Goal: Task Accomplishment & Management: Use online tool/utility

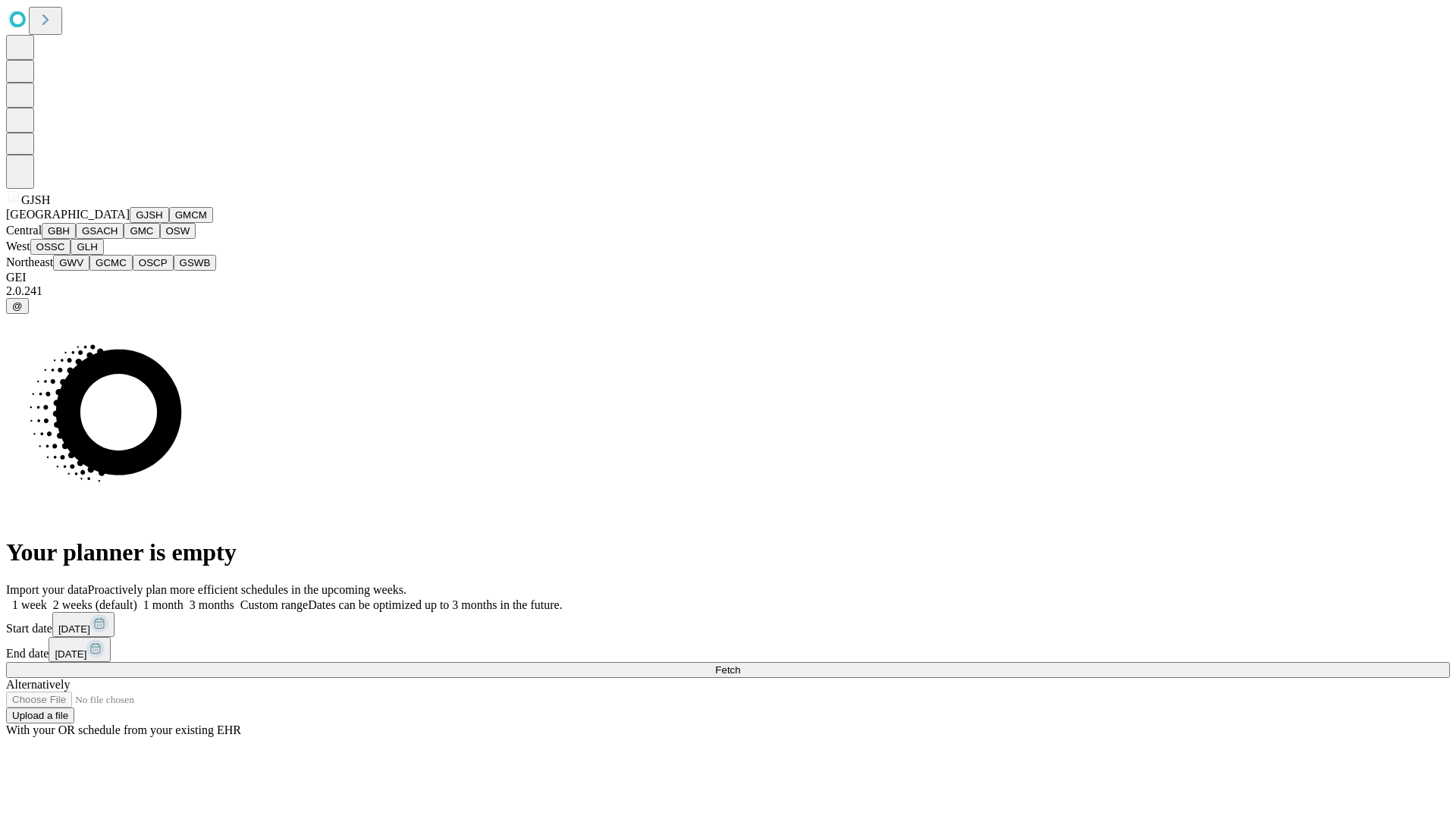
click at [129, 223] on button "GJSH" at bounding box center [149, 214] width 40 height 16
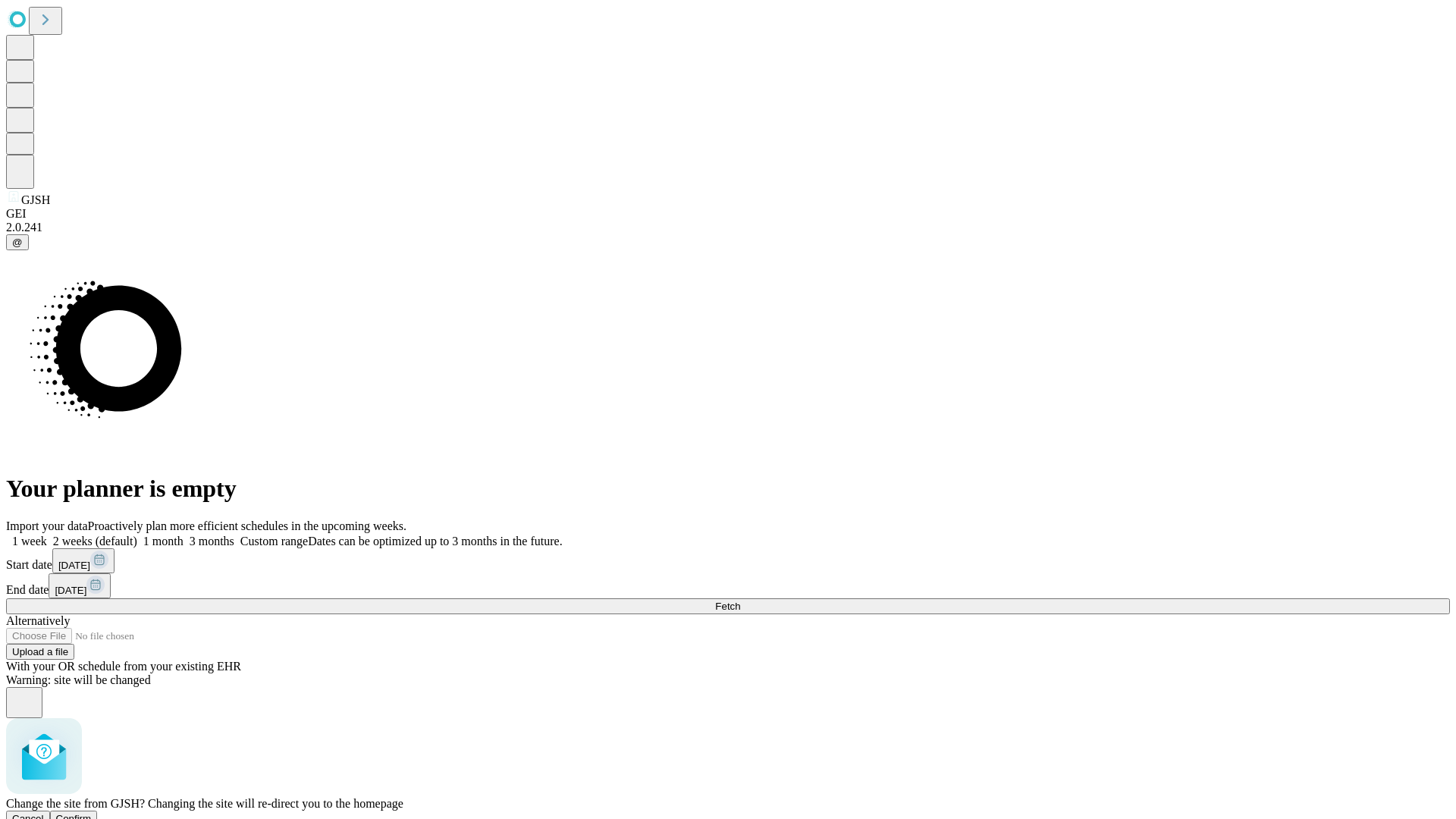
click at [91, 812] on span "Confirm" at bounding box center [73, 818] width 35 height 12
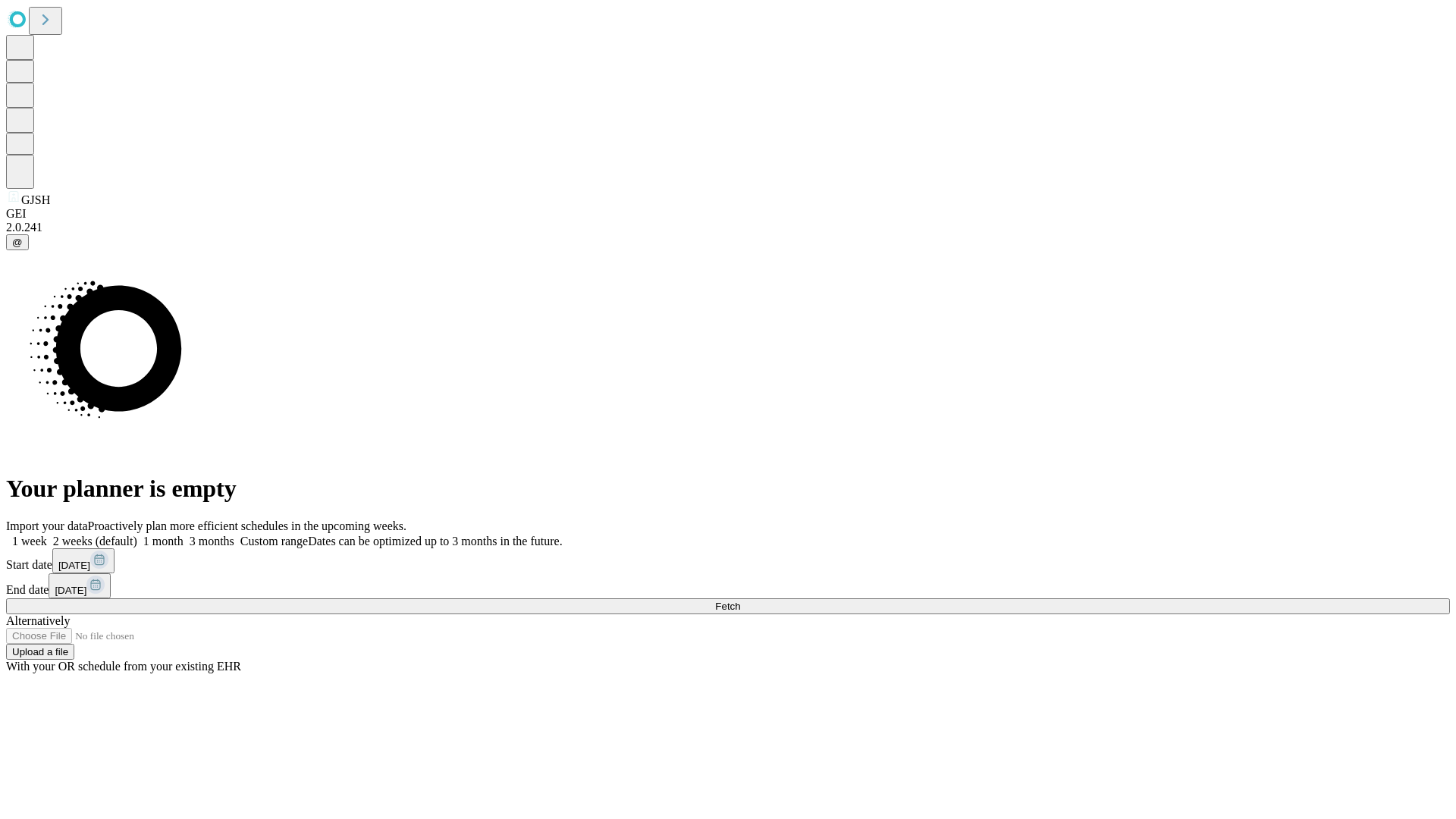
click at [138, 535] on label "2 weeks (default)" at bounding box center [92, 541] width 91 height 13
click at [740, 601] on span "Fetch" at bounding box center [728, 606] width 25 height 12
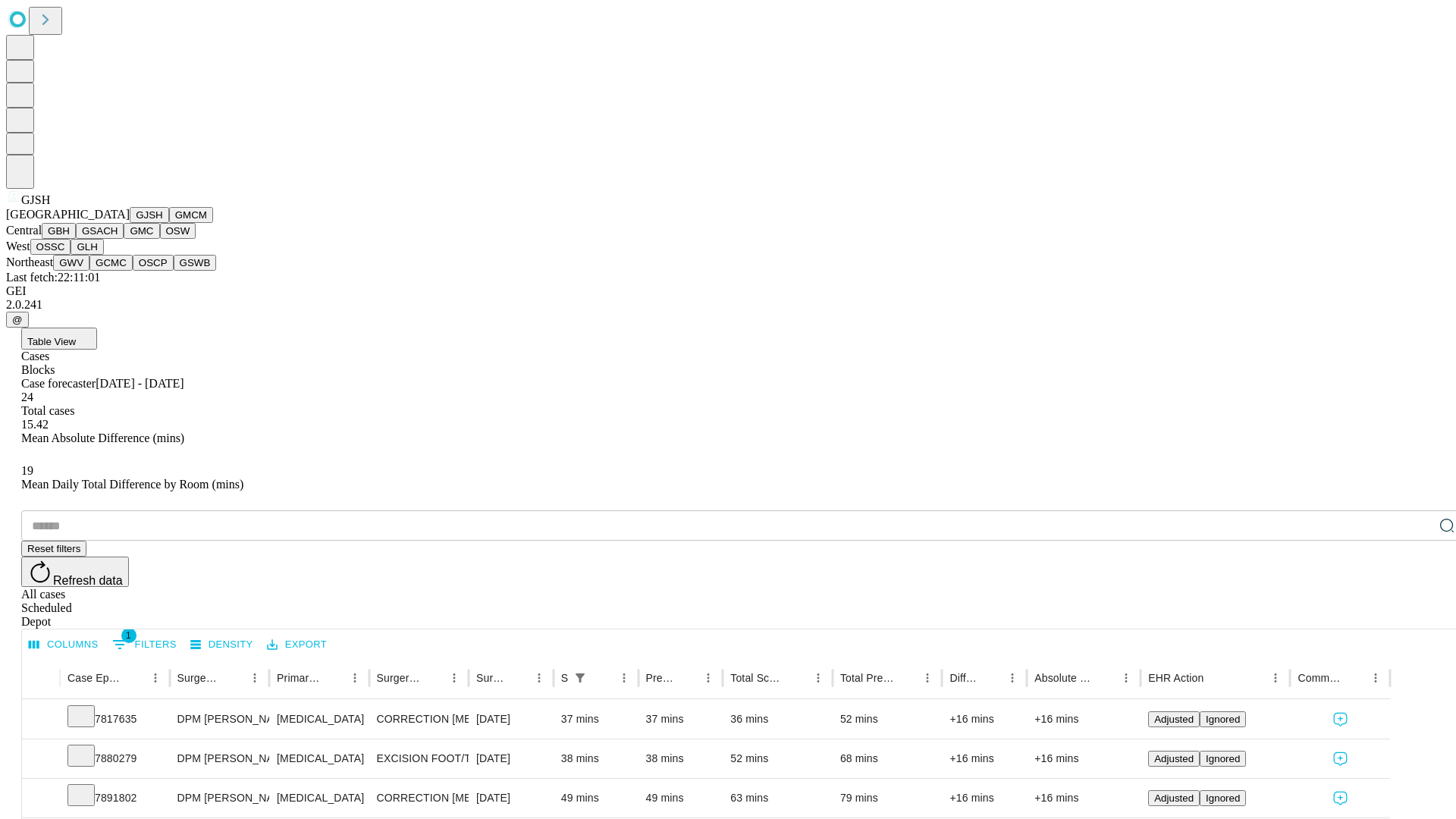
click at [169, 223] on button "GMCM" at bounding box center [190, 214] width 44 height 16
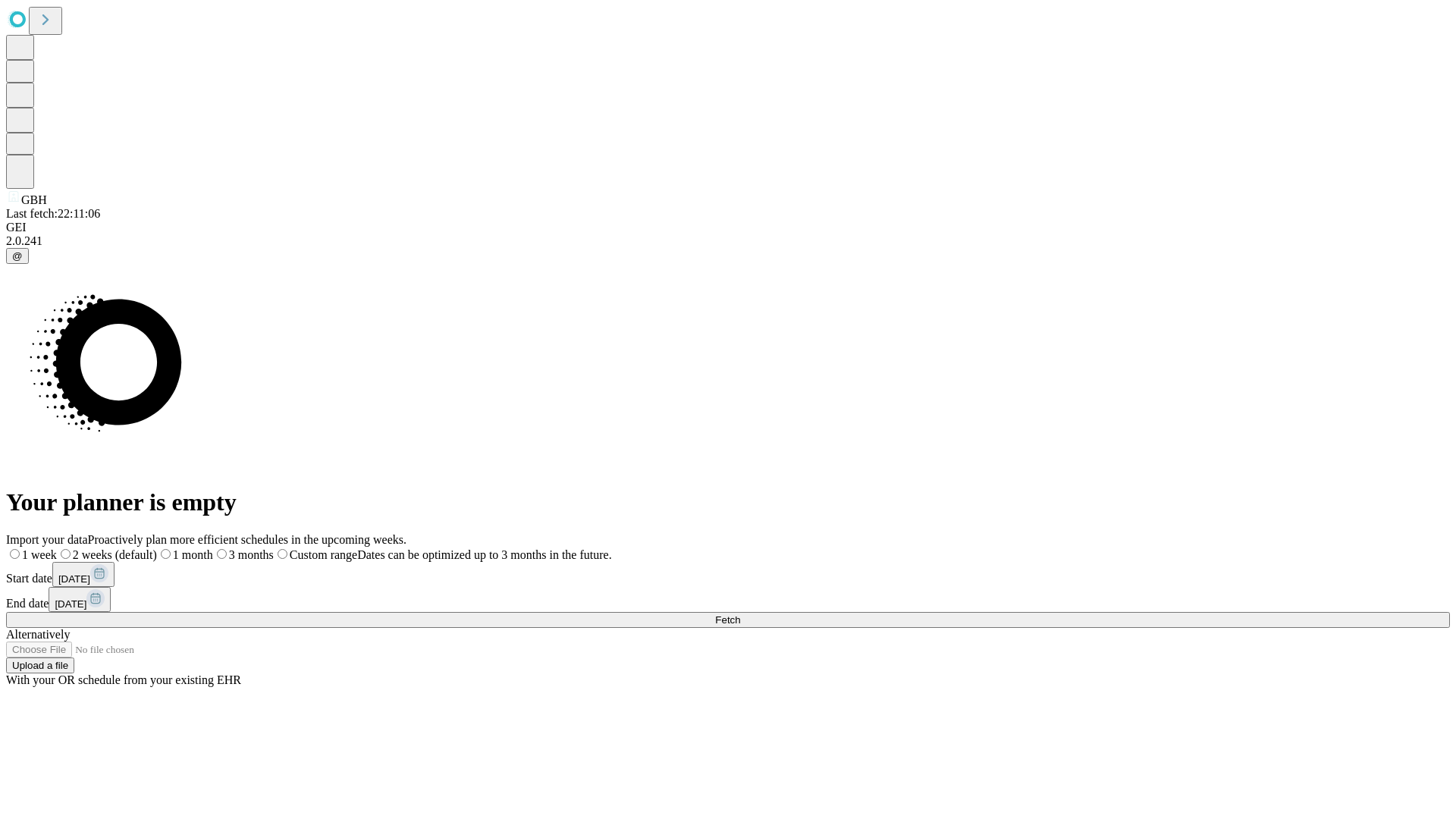
click at [157, 548] on label "2 weeks (default)" at bounding box center [106, 555] width 100 height 13
click at [740, 614] on span "Fetch" at bounding box center [728, 620] width 25 height 12
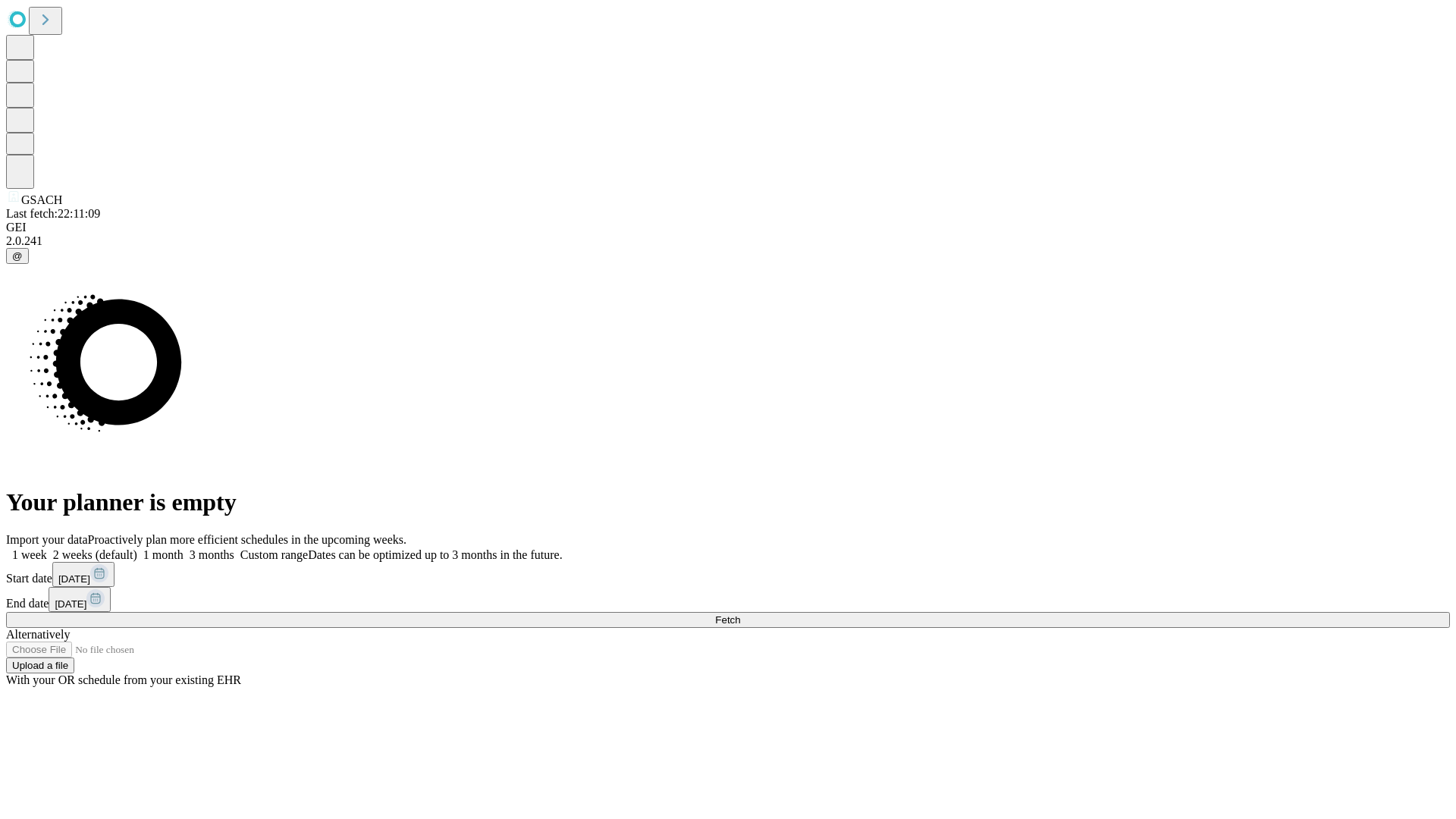
click at [138, 548] on label "2 weeks (default)" at bounding box center [92, 555] width 91 height 13
click at [740, 614] on span "Fetch" at bounding box center [728, 620] width 25 height 12
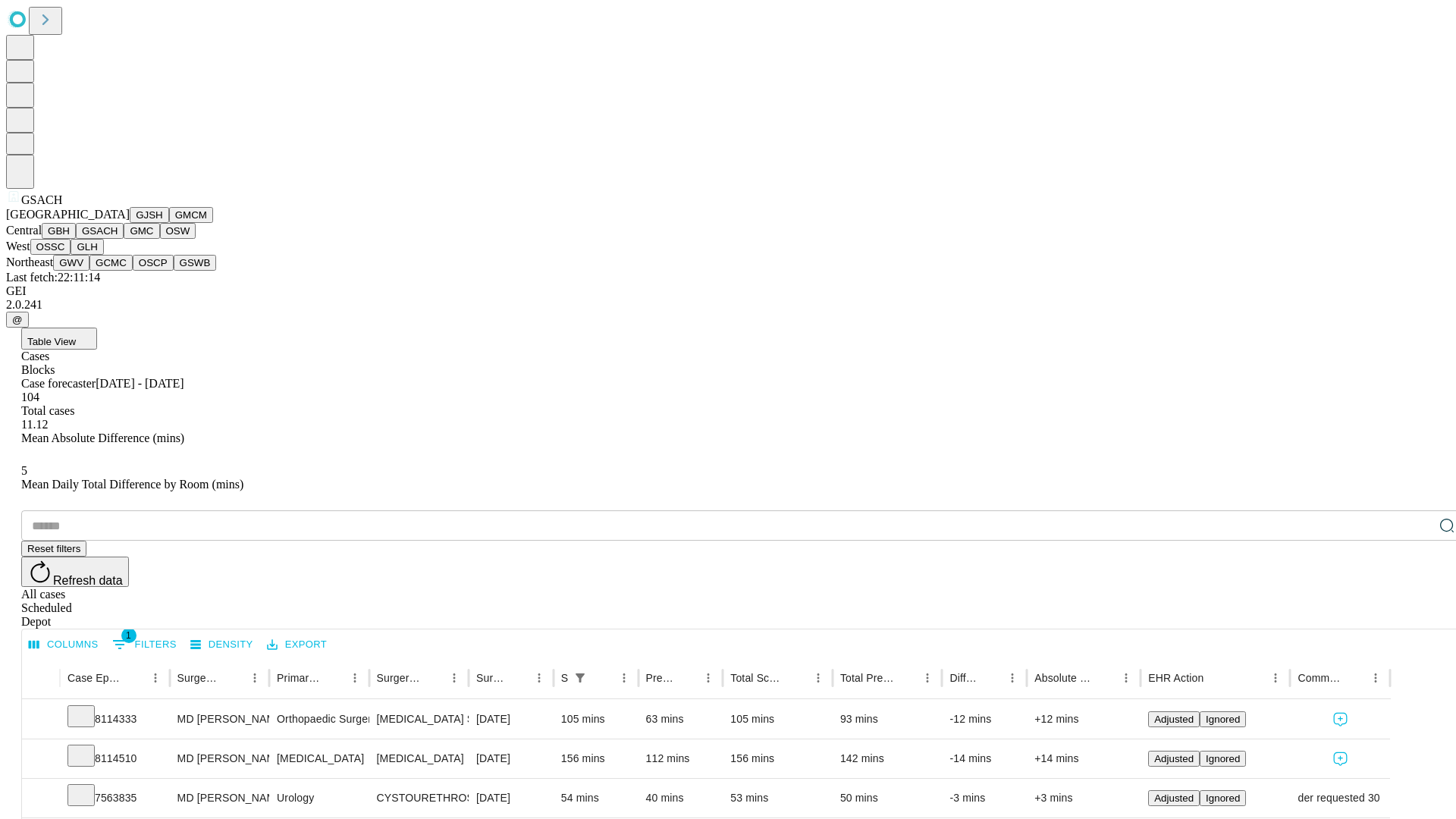
click at [124, 239] on button "GMC" at bounding box center [141, 231] width 35 height 16
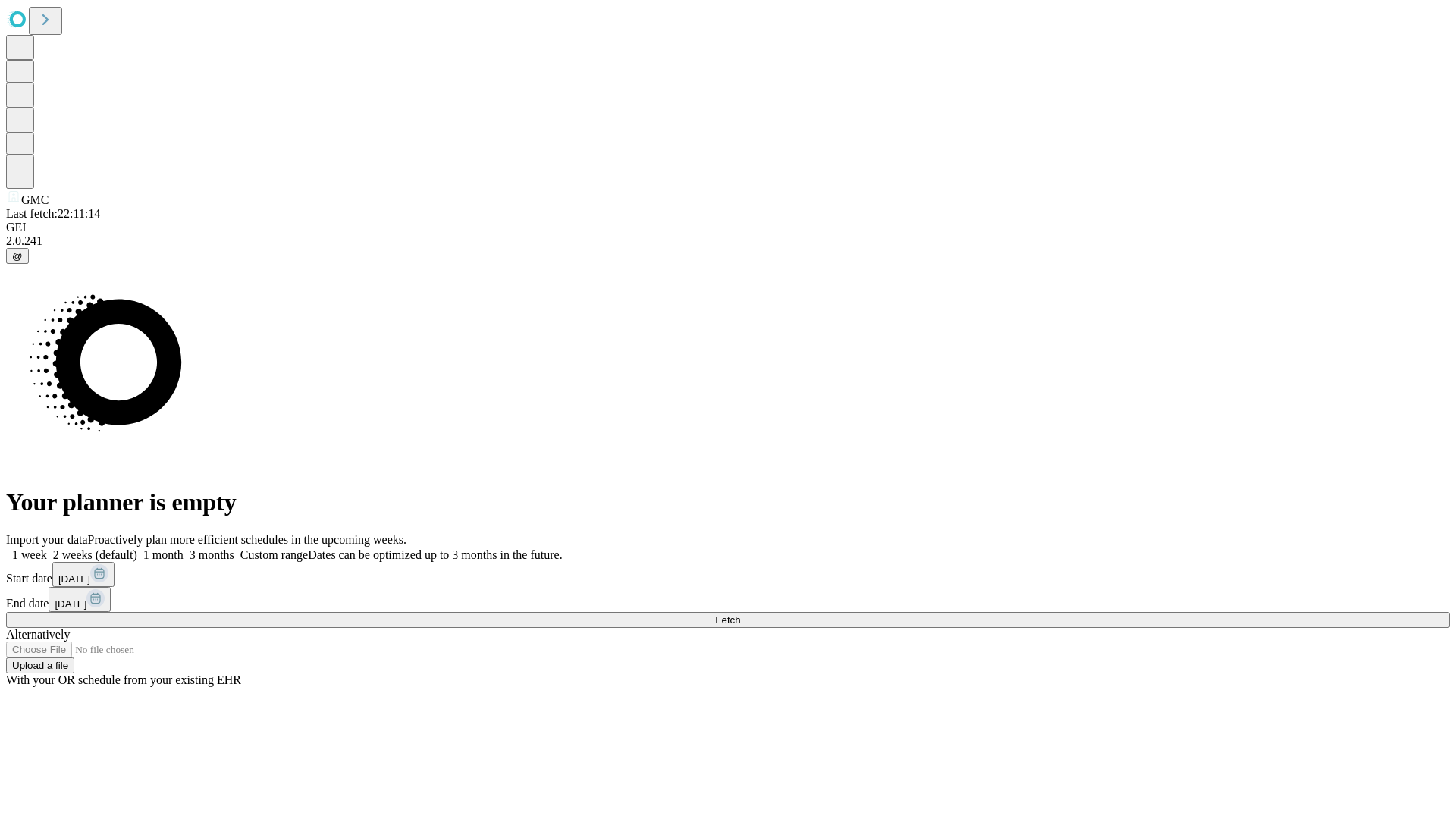
click at [138, 548] on label "2 weeks (default)" at bounding box center [92, 555] width 91 height 13
click at [740, 614] on span "Fetch" at bounding box center [728, 620] width 25 height 12
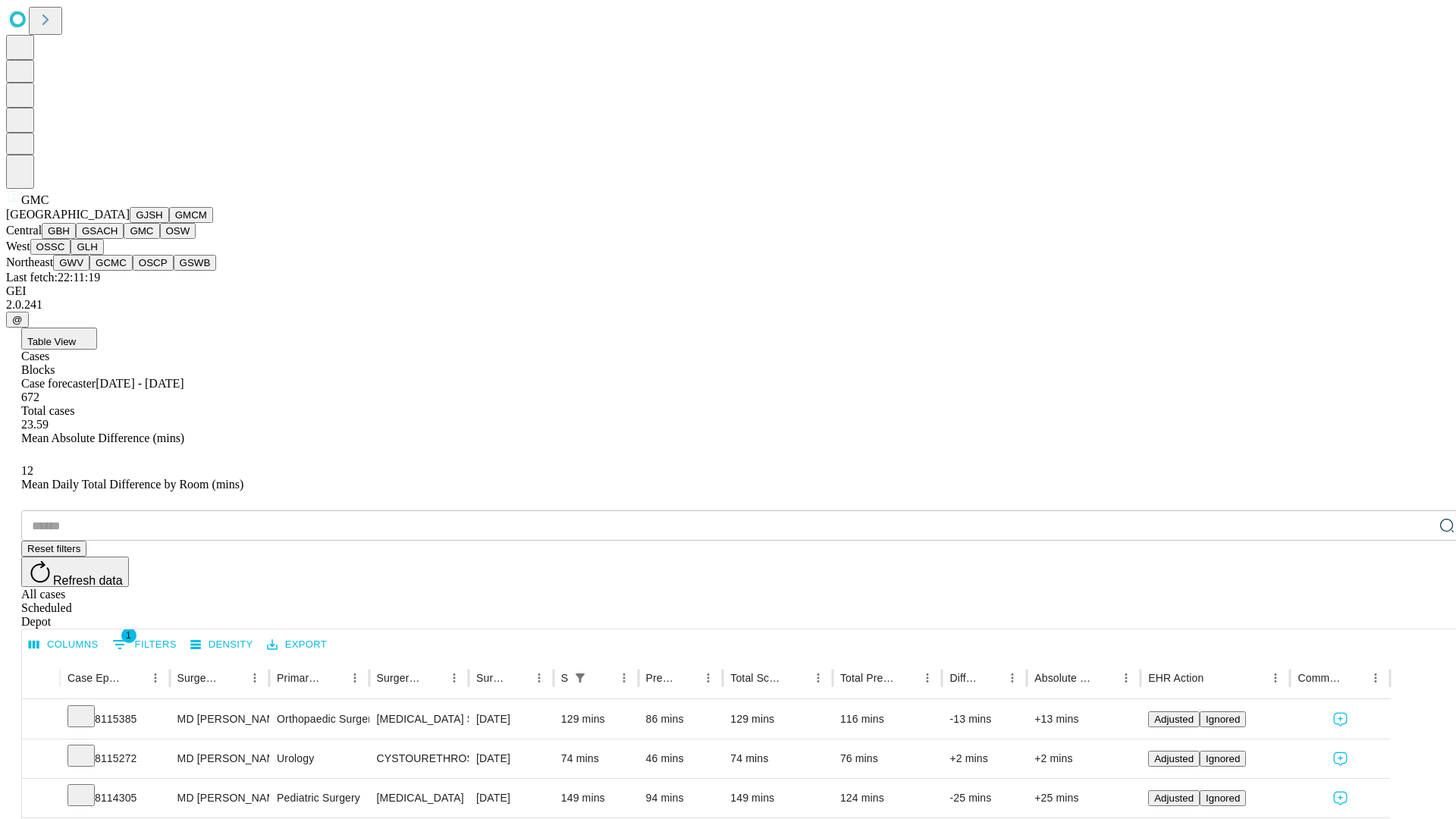
click at [160, 239] on button "OSW" at bounding box center [178, 231] width 36 height 16
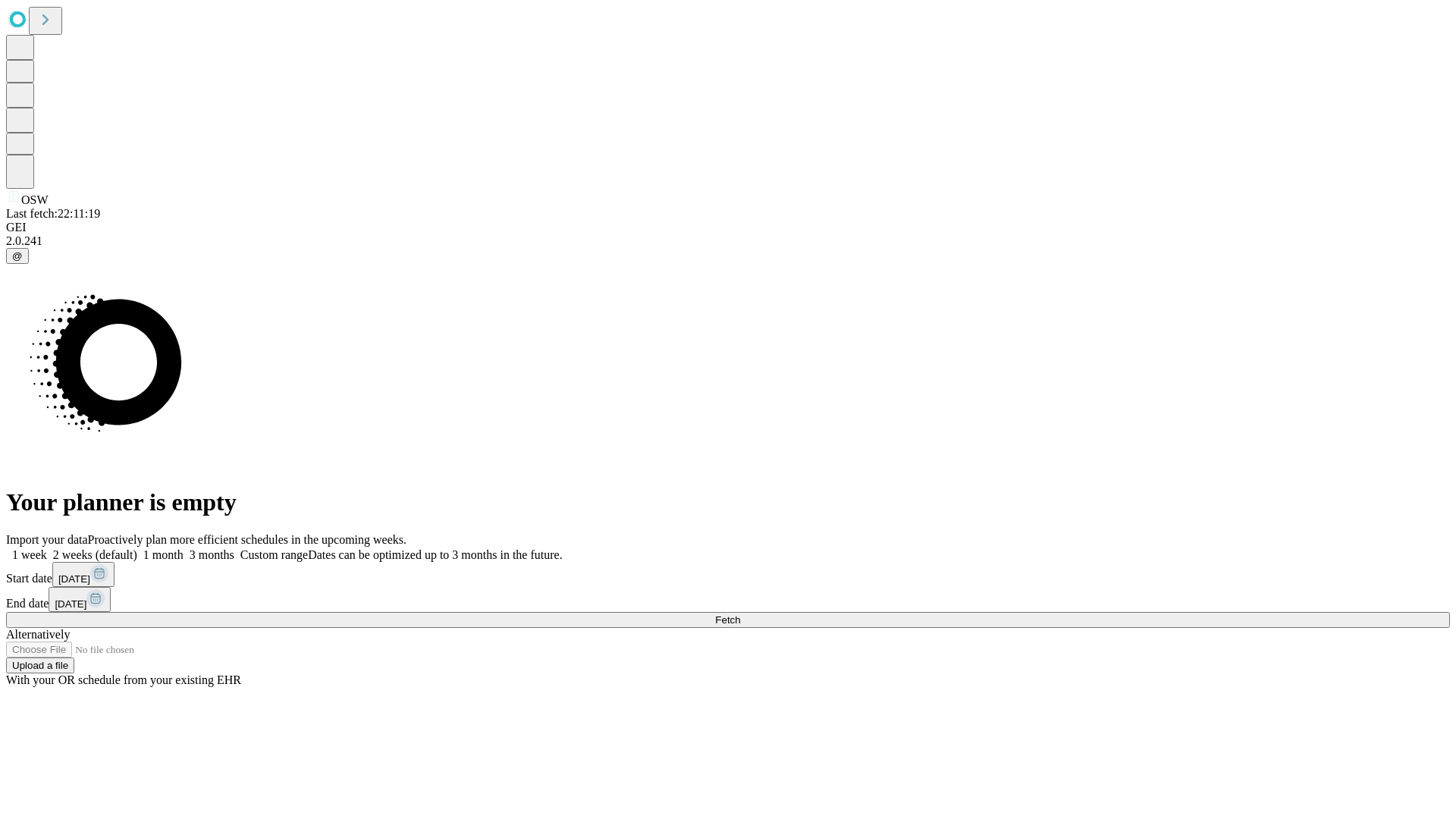
click at [138, 548] on label "2 weeks (default)" at bounding box center [92, 555] width 91 height 13
click at [740, 614] on span "Fetch" at bounding box center [728, 620] width 25 height 12
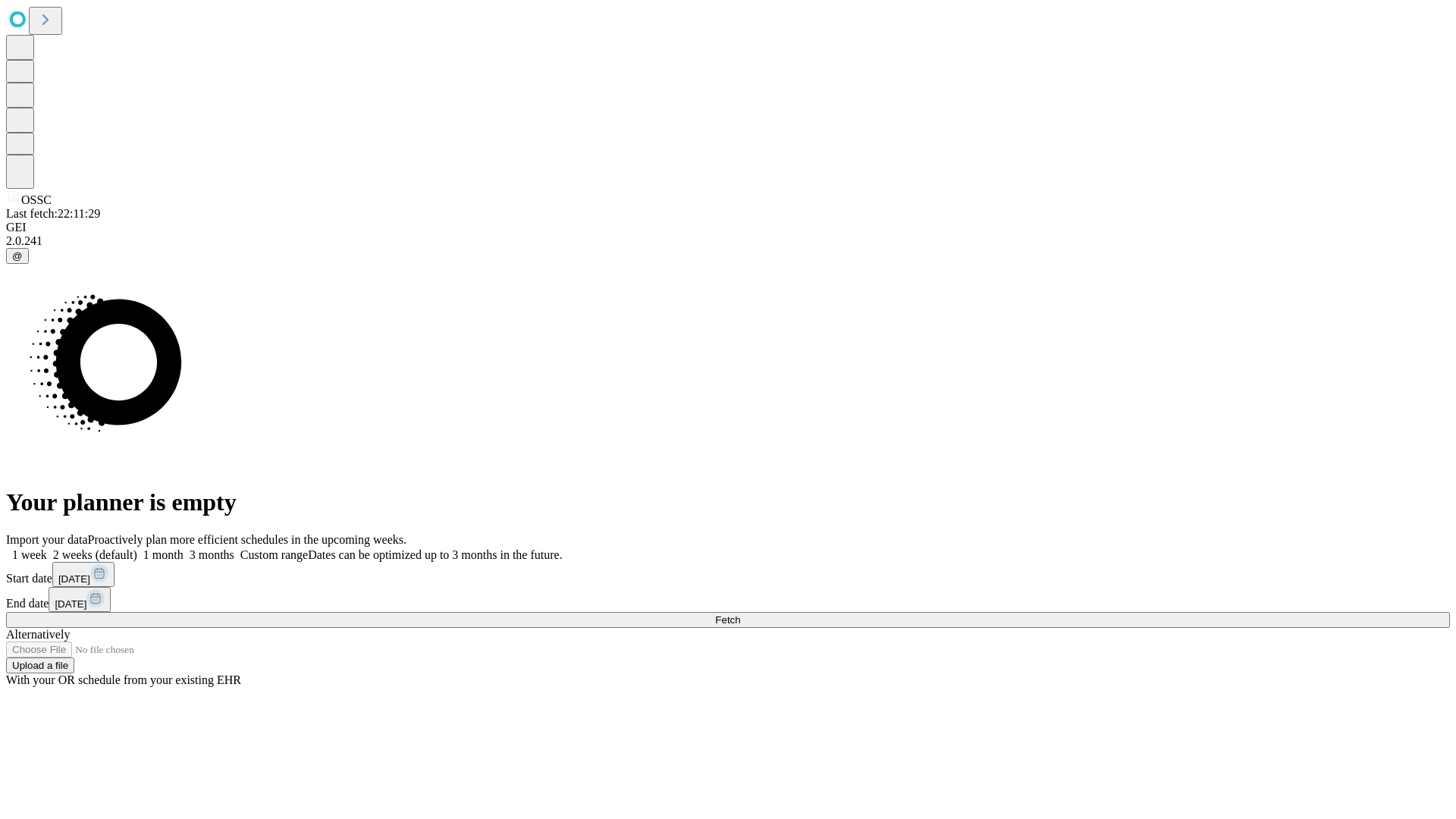
click at [740, 614] on span "Fetch" at bounding box center [728, 620] width 25 height 12
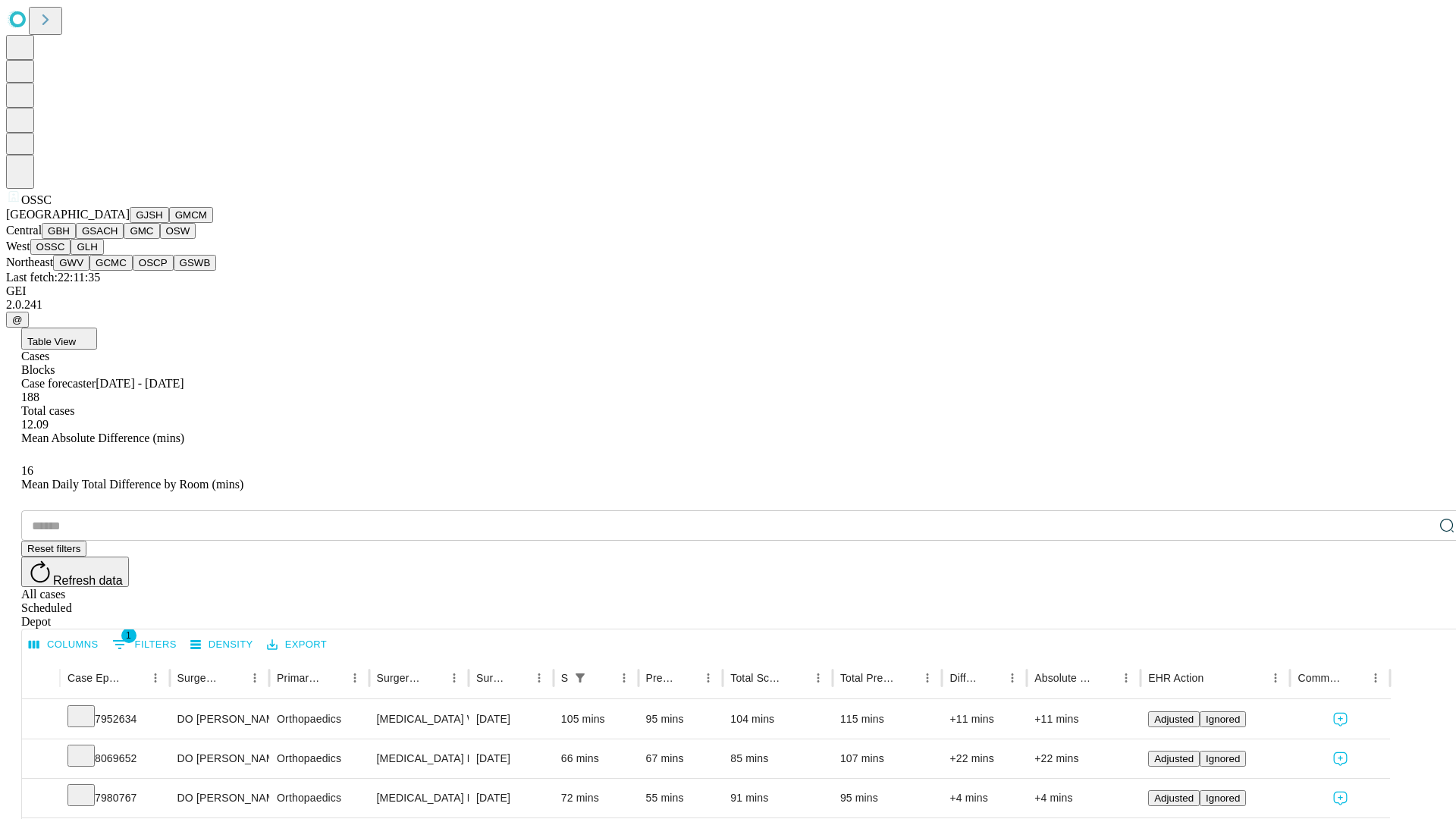
click at [103, 255] on button "GLH" at bounding box center [87, 246] width 33 height 16
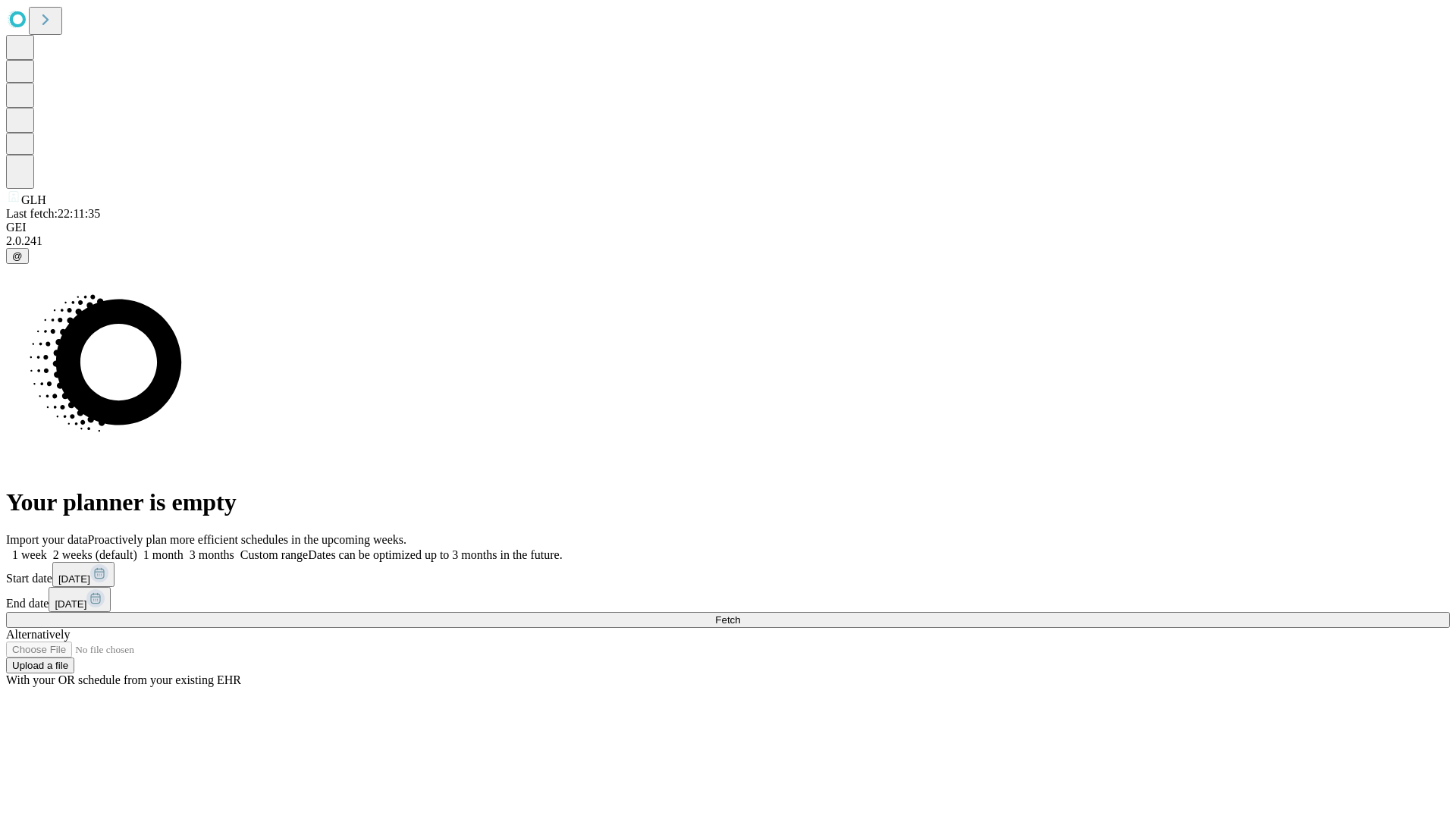
click at [138, 548] on label "2 weeks (default)" at bounding box center [92, 555] width 91 height 13
click at [740, 614] on span "Fetch" at bounding box center [728, 620] width 25 height 12
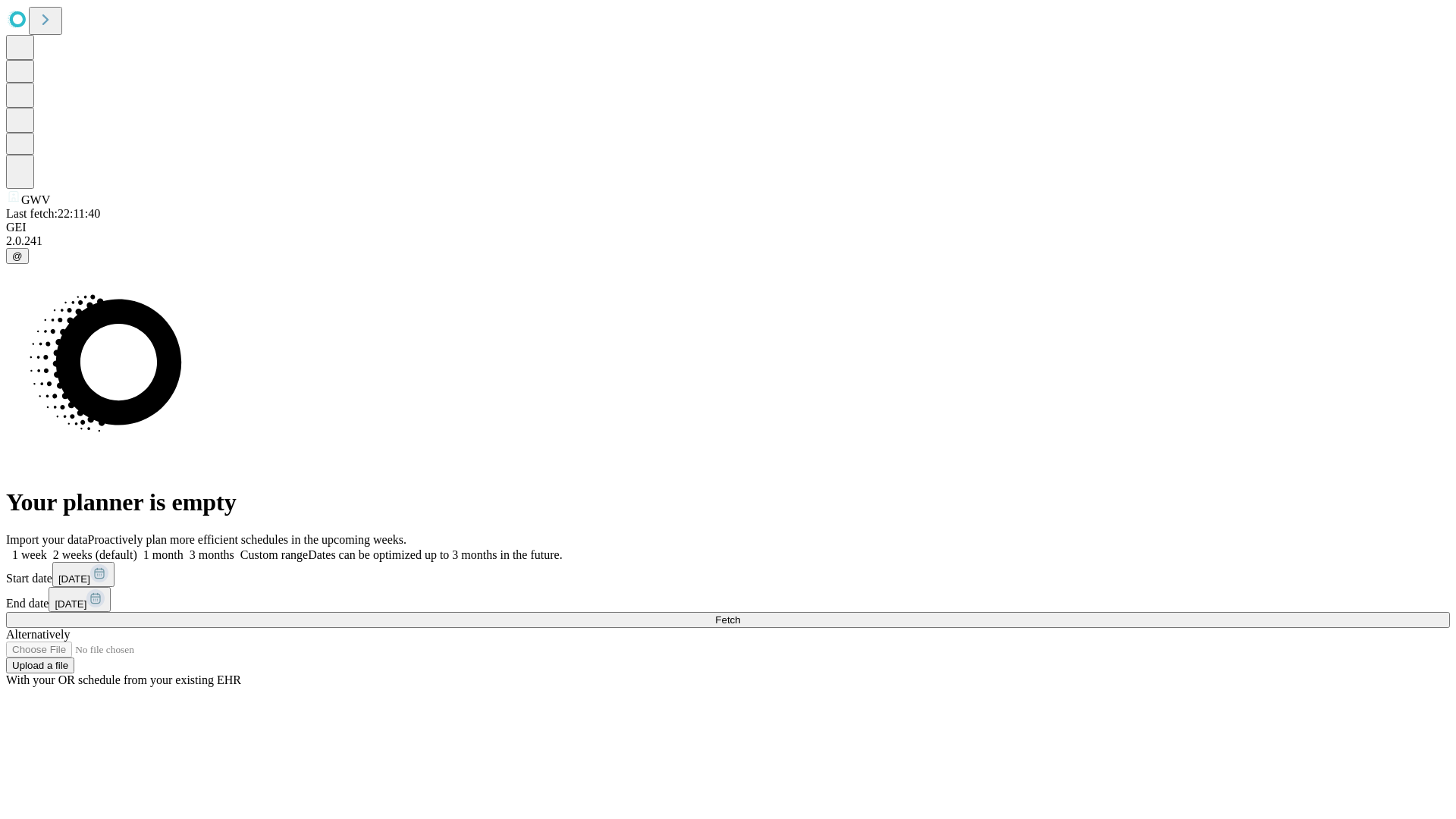
click at [138, 548] on label "2 weeks (default)" at bounding box center [92, 555] width 91 height 13
click at [740, 614] on span "Fetch" at bounding box center [728, 620] width 25 height 12
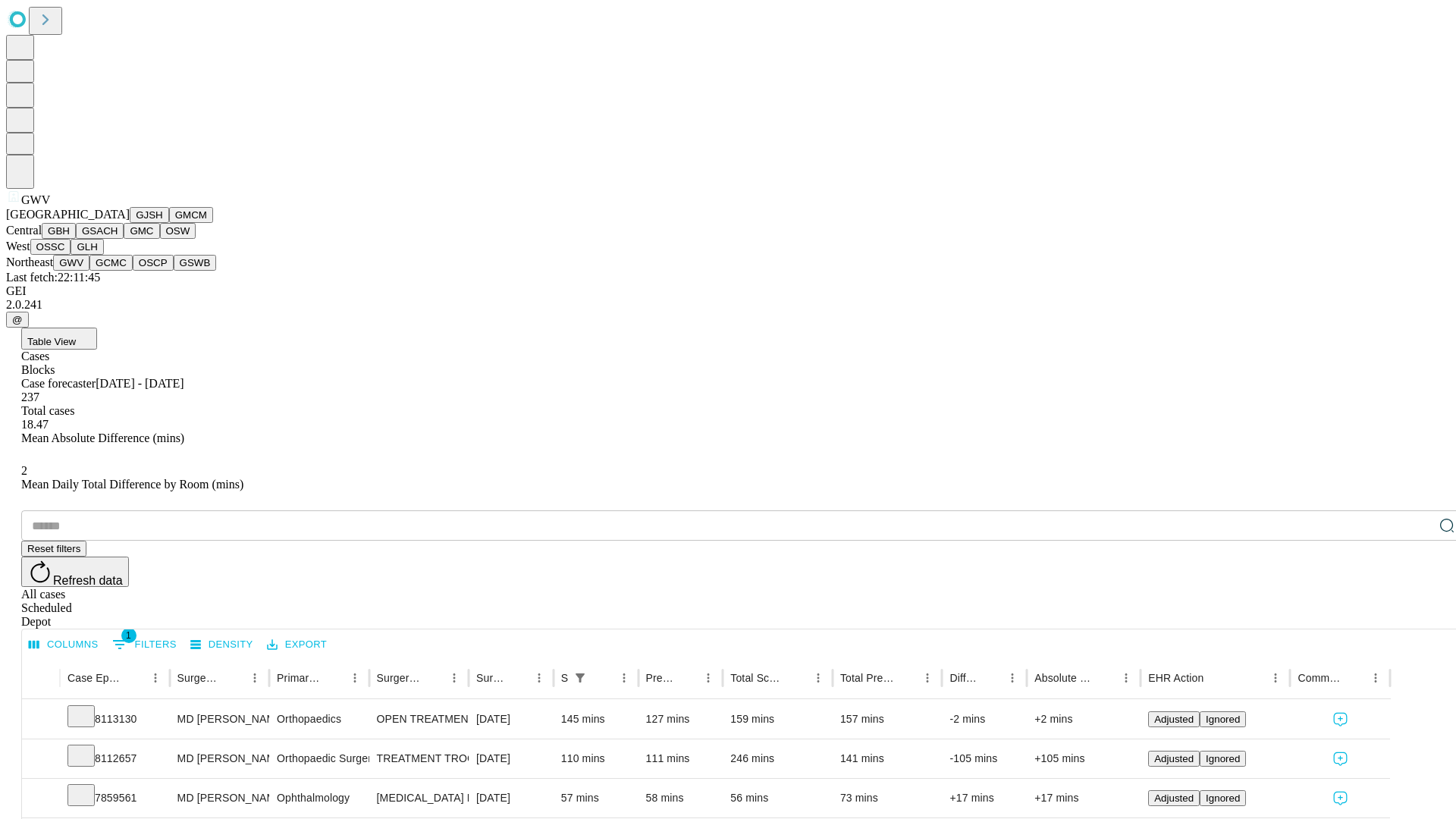
click at [118, 271] on button "GCMC" at bounding box center [111, 262] width 43 height 16
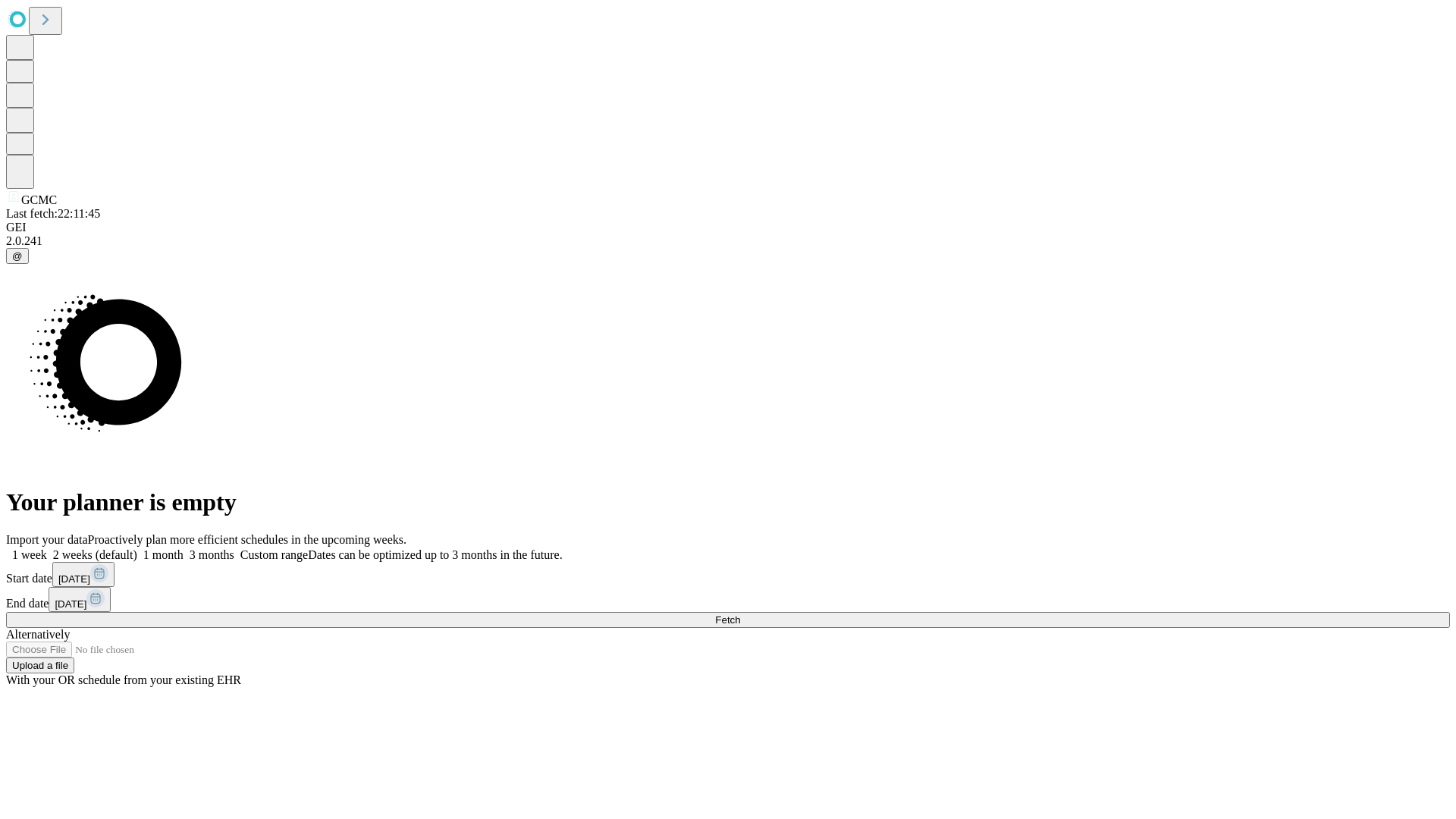
click at [138, 548] on label "2 weeks (default)" at bounding box center [92, 555] width 91 height 13
click at [740, 614] on span "Fetch" at bounding box center [728, 620] width 25 height 12
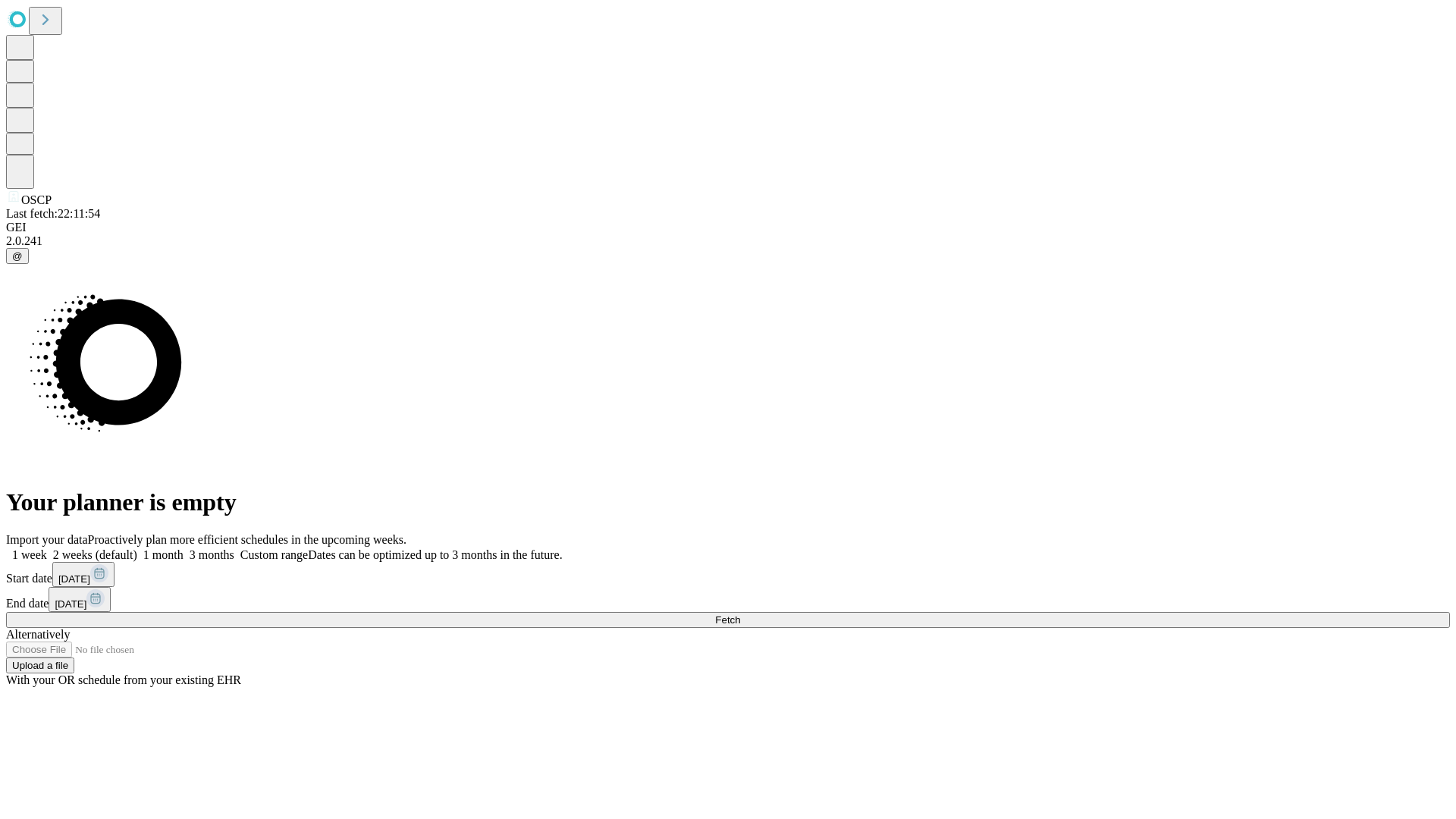
click at [138, 548] on label "2 weeks (default)" at bounding box center [92, 555] width 91 height 13
click at [740, 614] on span "Fetch" at bounding box center [728, 620] width 25 height 12
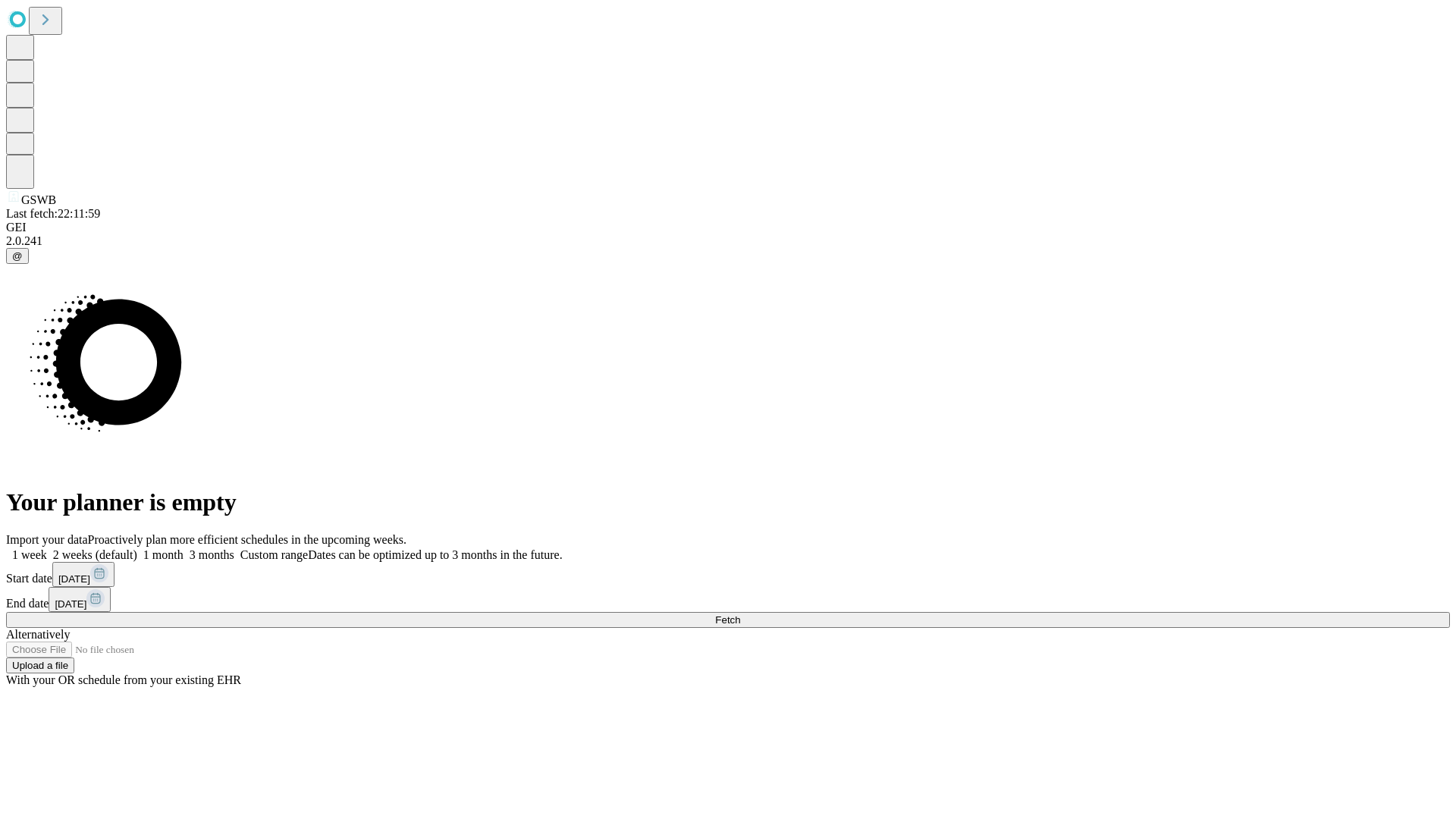
click at [138, 548] on label "2 weeks (default)" at bounding box center [92, 555] width 91 height 13
click at [740, 614] on span "Fetch" at bounding box center [728, 620] width 25 height 12
